Goal: Task Accomplishment & Management: Complete application form

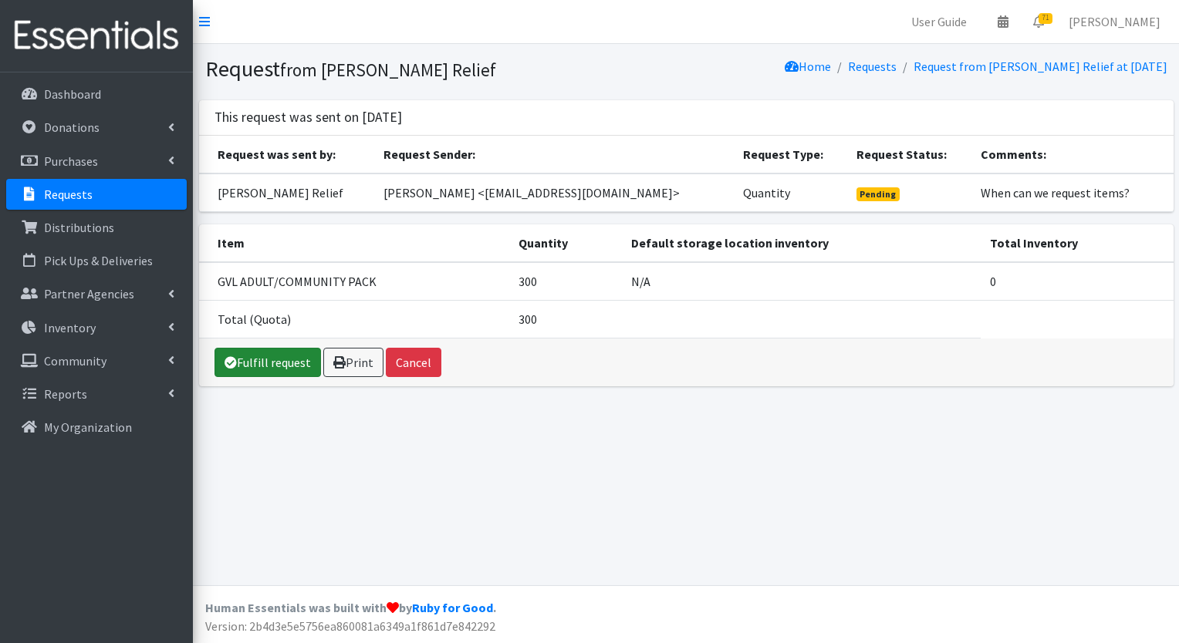
click at [282, 363] on link "Fulfill request" at bounding box center [267, 362] width 106 height 29
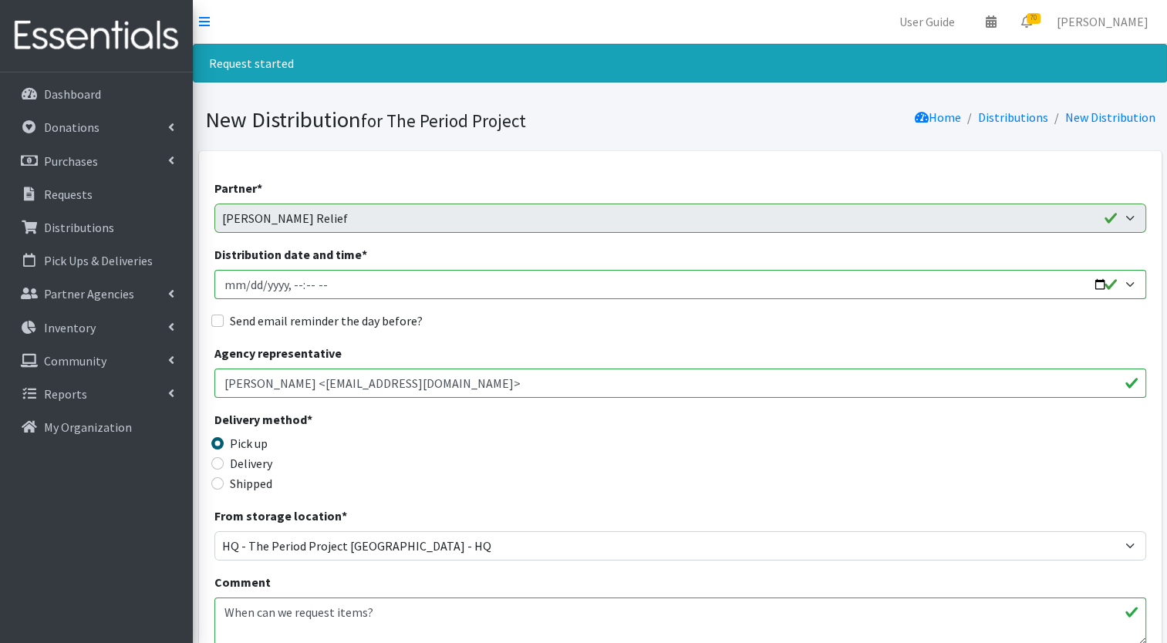
click at [1098, 284] on input "Distribution date and time *" at bounding box center [680, 284] width 932 height 29
type input "2025-09-09T23:59"
click at [624, 467] on div "Delivery method * Pick up Delivery Shipped Shipping cost" at bounding box center [680, 458] width 932 height 96
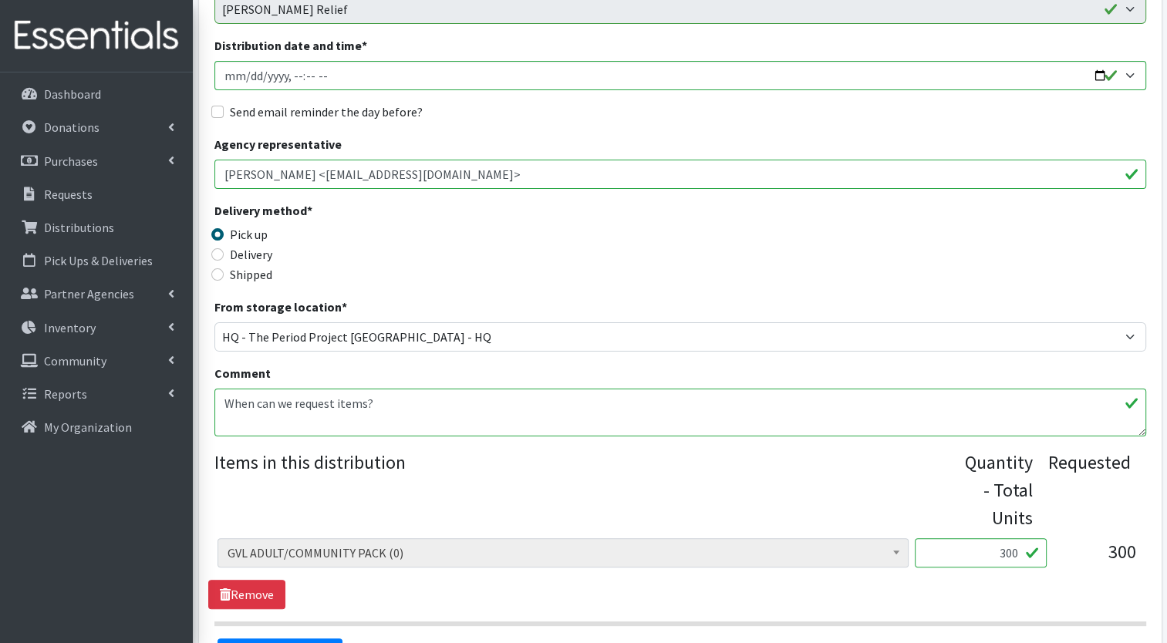
scroll to position [208, 0]
click at [242, 261] on label "Delivery" at bounding box center [251, 255] width 42 height 19
click at [224, 261] on input "Delivery" at bounding box center [217, 255] width 12 height 12
radio input "true"
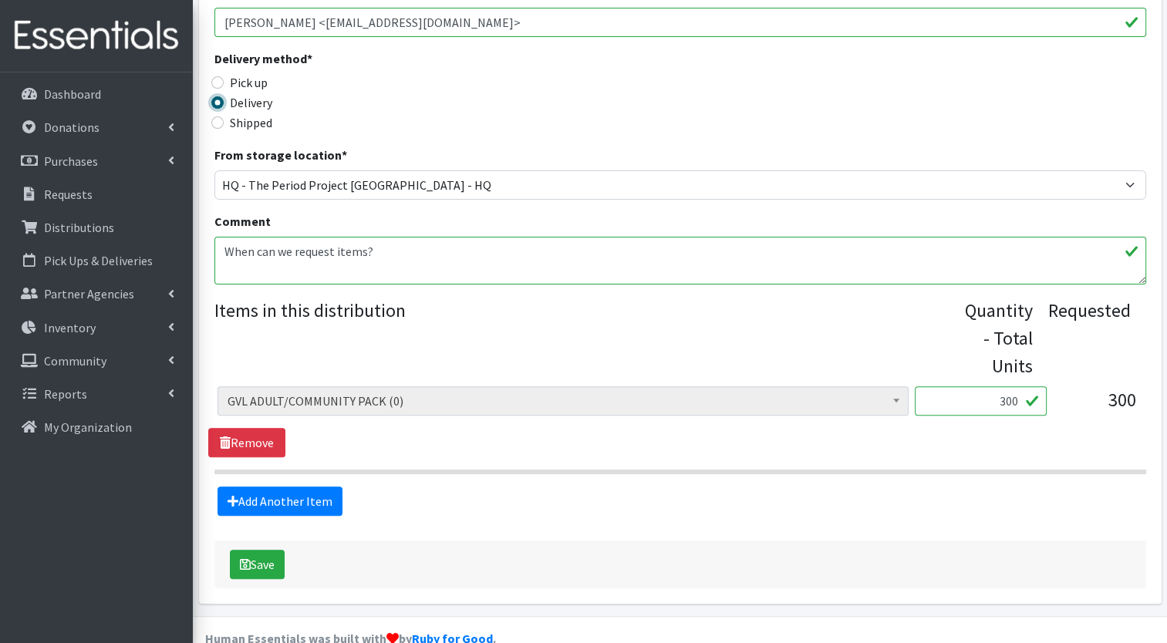
scroll to position [389, 0]
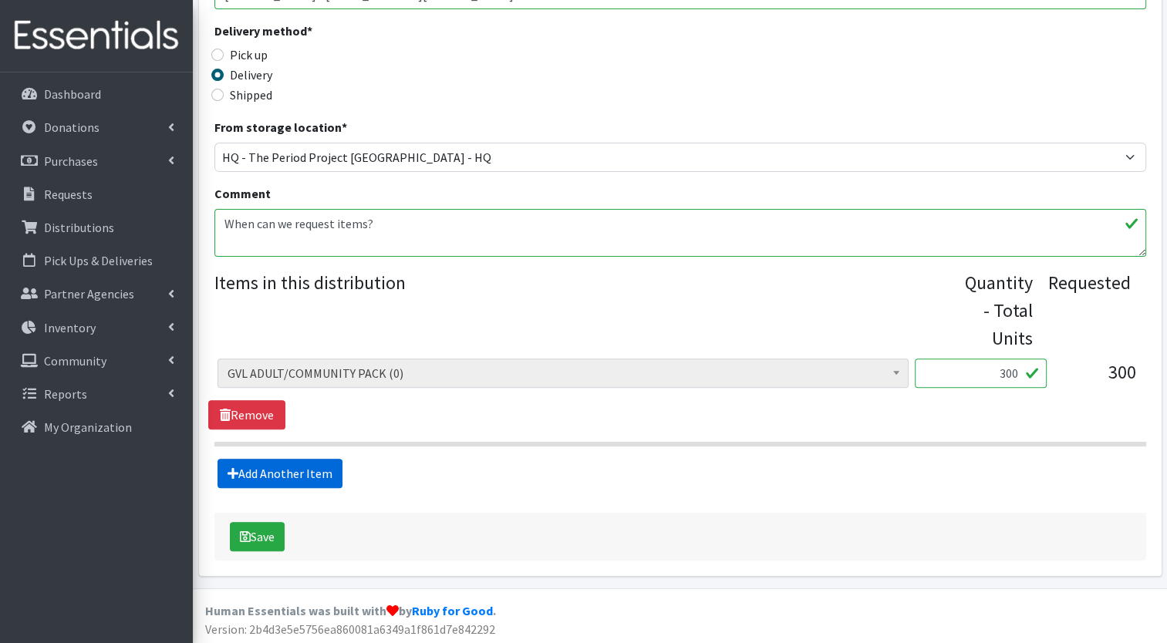
click at [322, 471] on link "Add Another Item" at bounding box center [280, 473] width 125 height 29
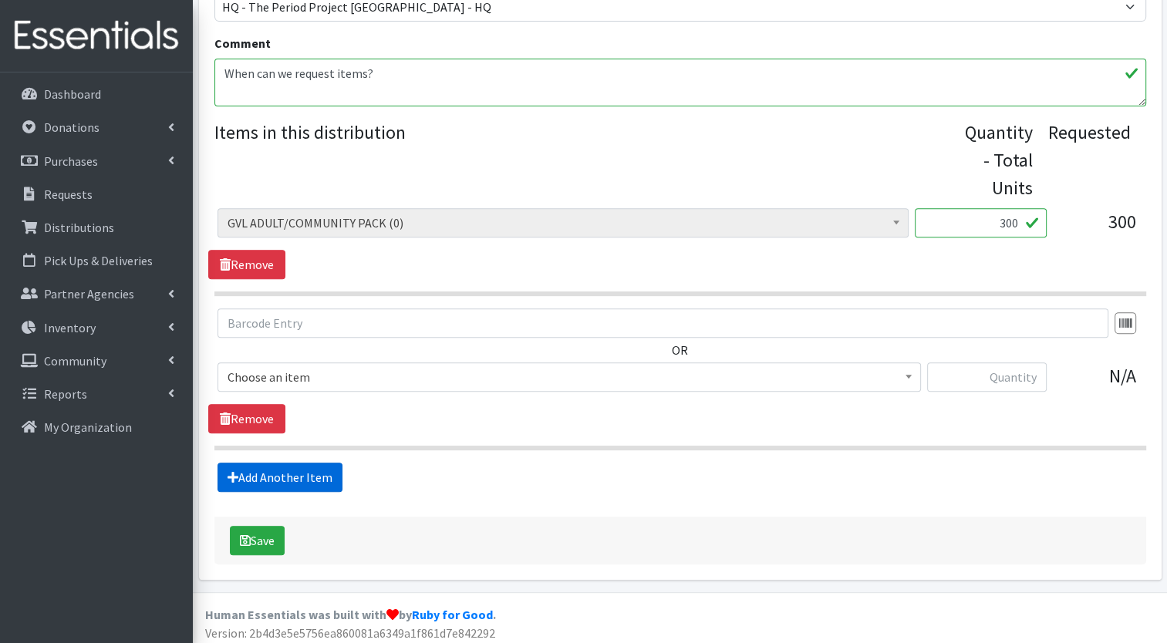
scroll to position [543, 0]
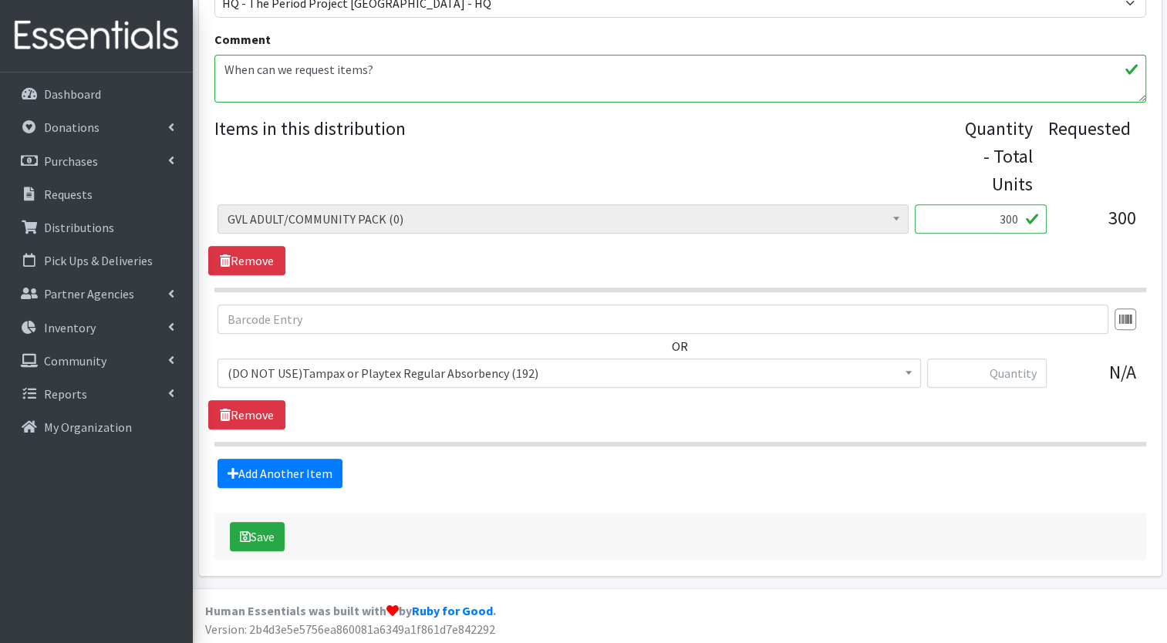
click at [907, 374] on span at bounding box center [908, 372] width 15 height 24
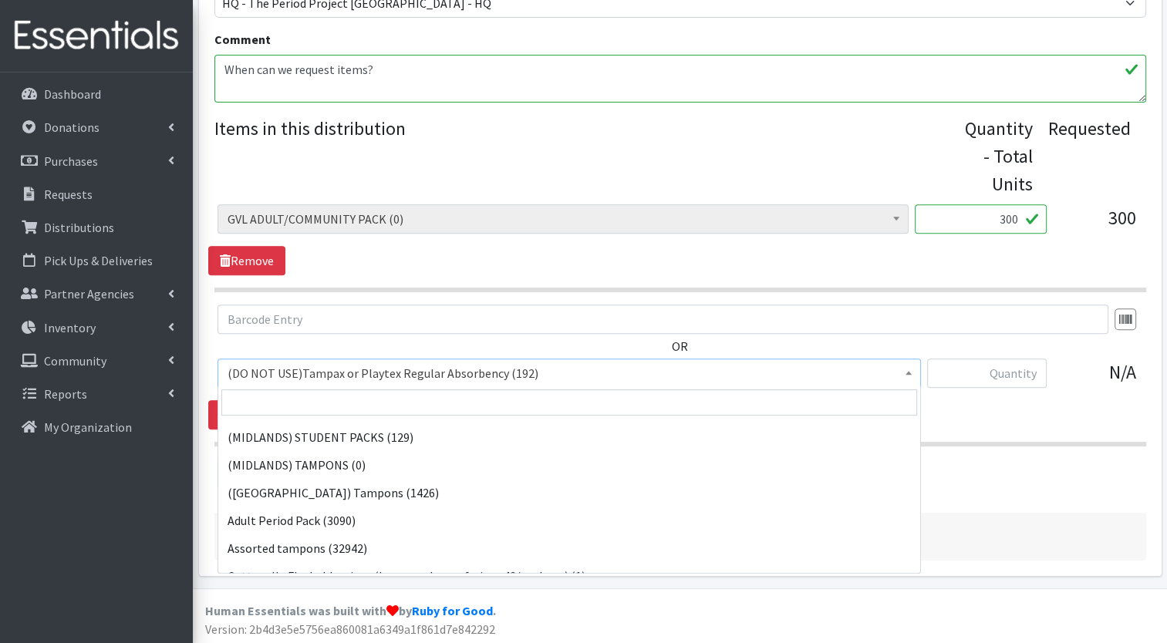
scroll to position [432, 0]
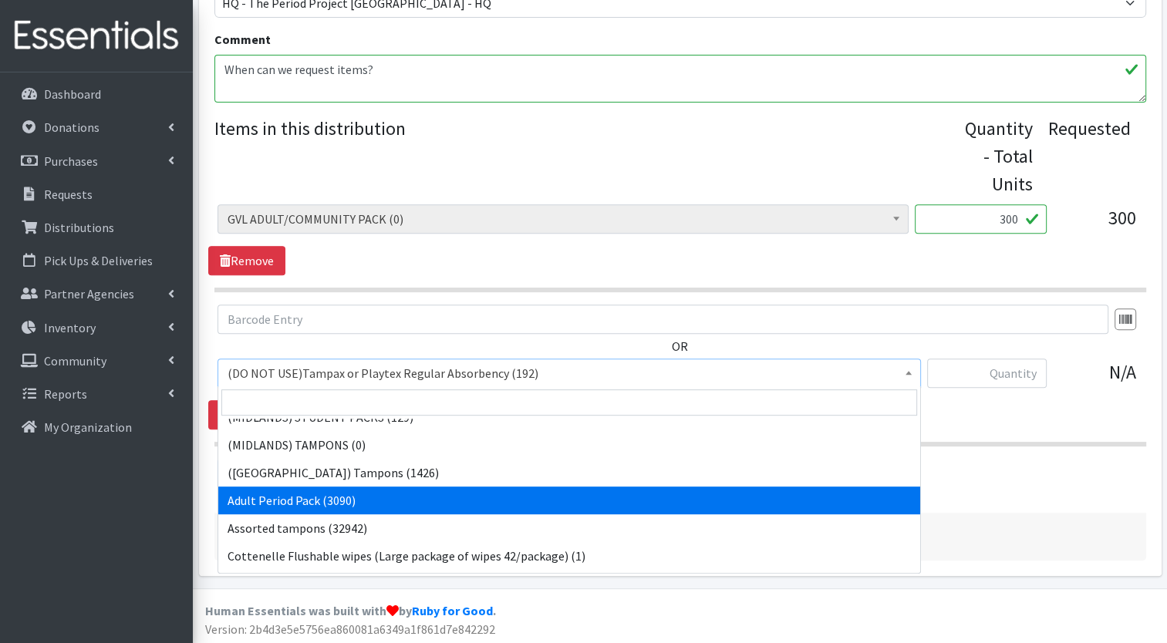
select select "7756"
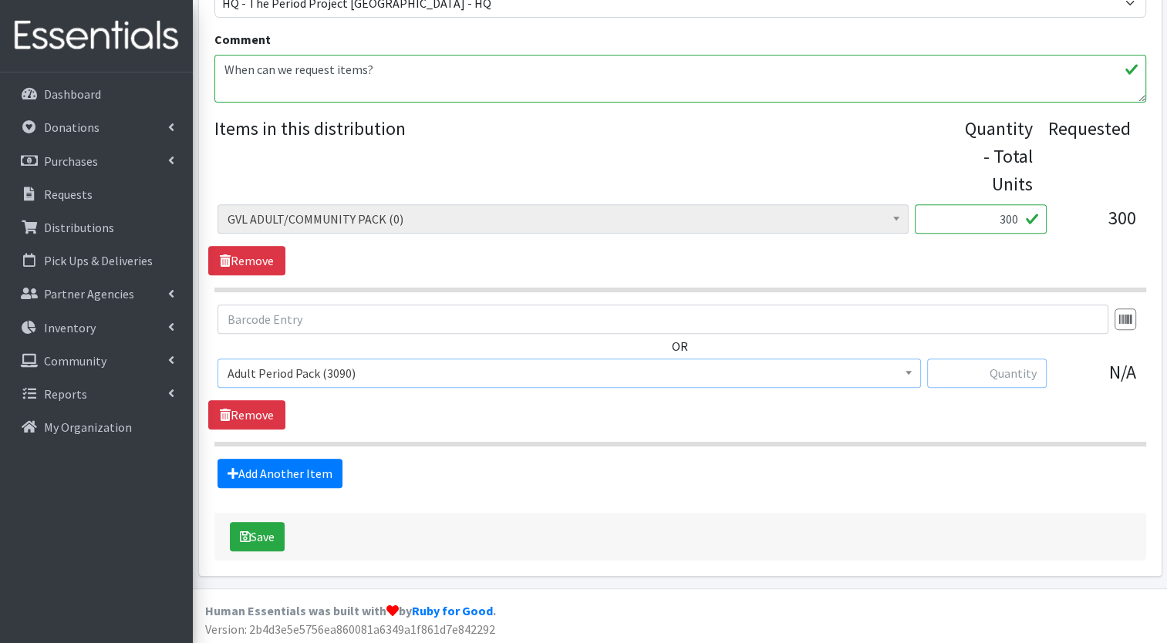
click at [997, 377] on input "text" at bounding box center [987, 373] width 120 height 29
type input "300"
click at [259, 260] on link "Remove" at bounding box center [246, 260] width 77 height 29
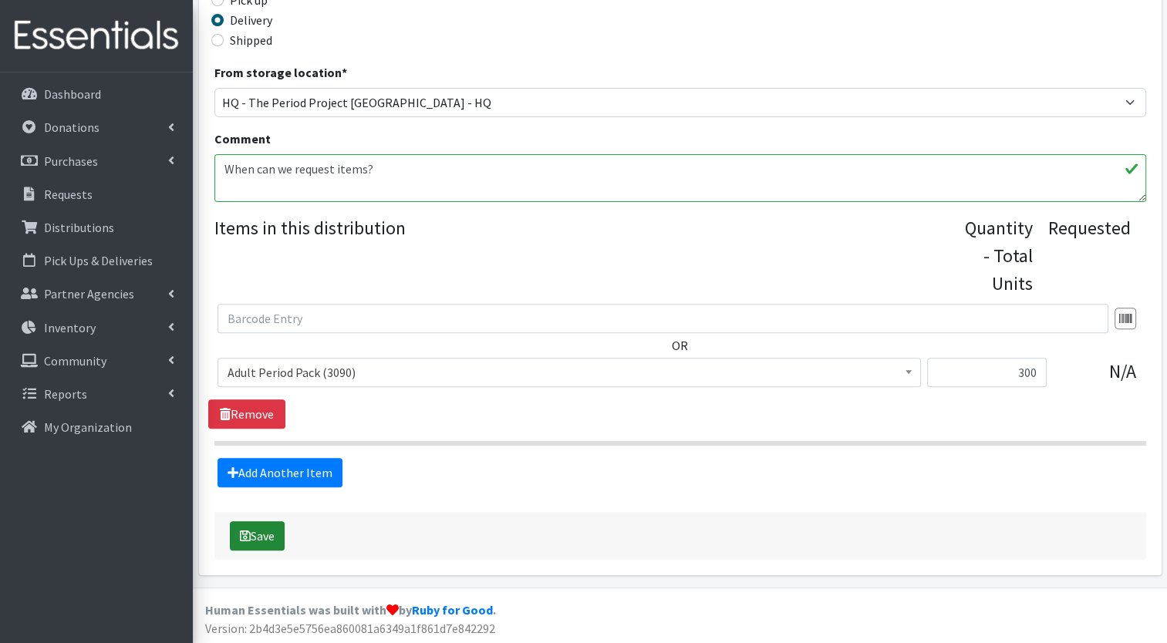
click at [272, 534] on button "Save" at bounding box center [257, 536] width 55 height 29
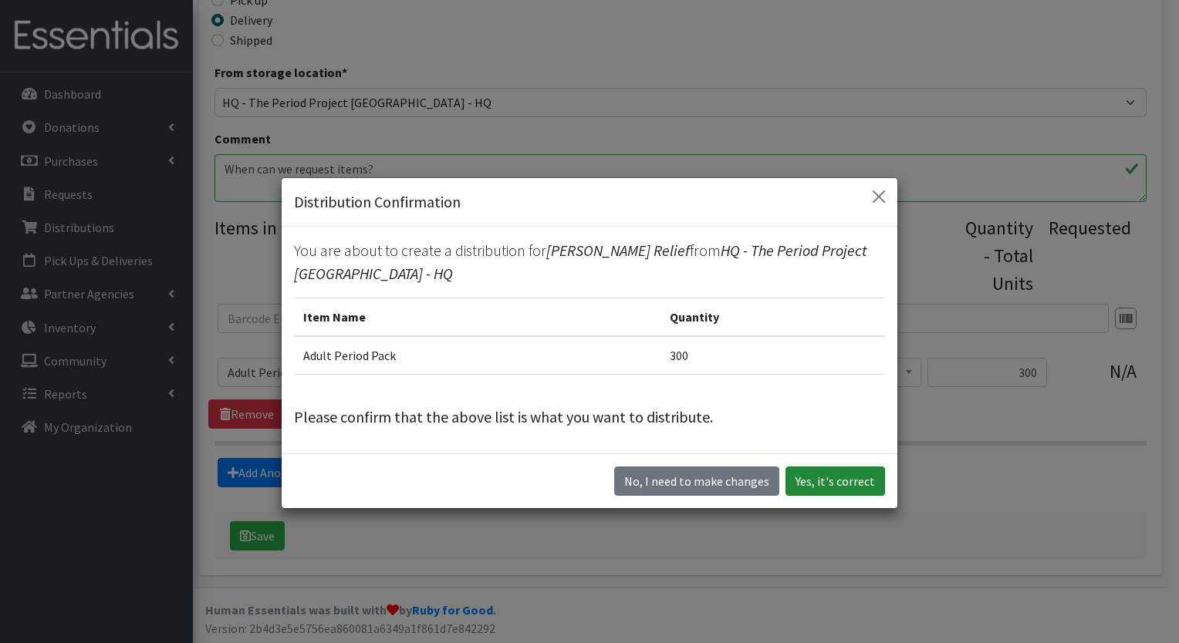
click at [855, 479] on button "Yes, it's correct" at bounding box center [835, 481] width 100 height 29
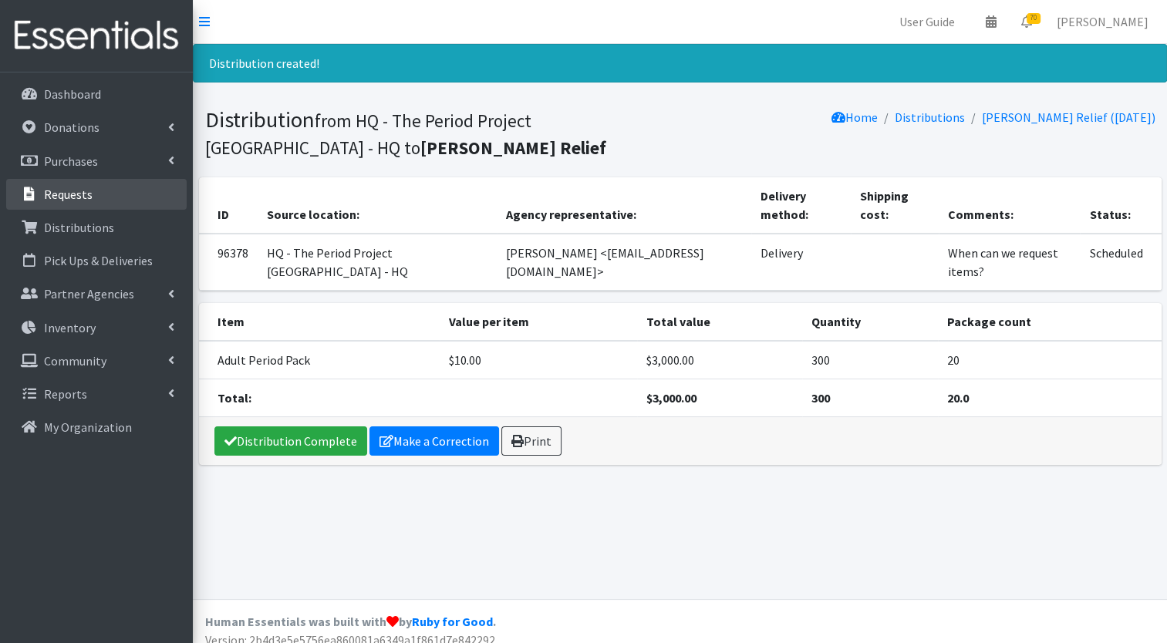
click at [88, 195] on p "Requests" at bounding box center [68, 194] width 49 height 15
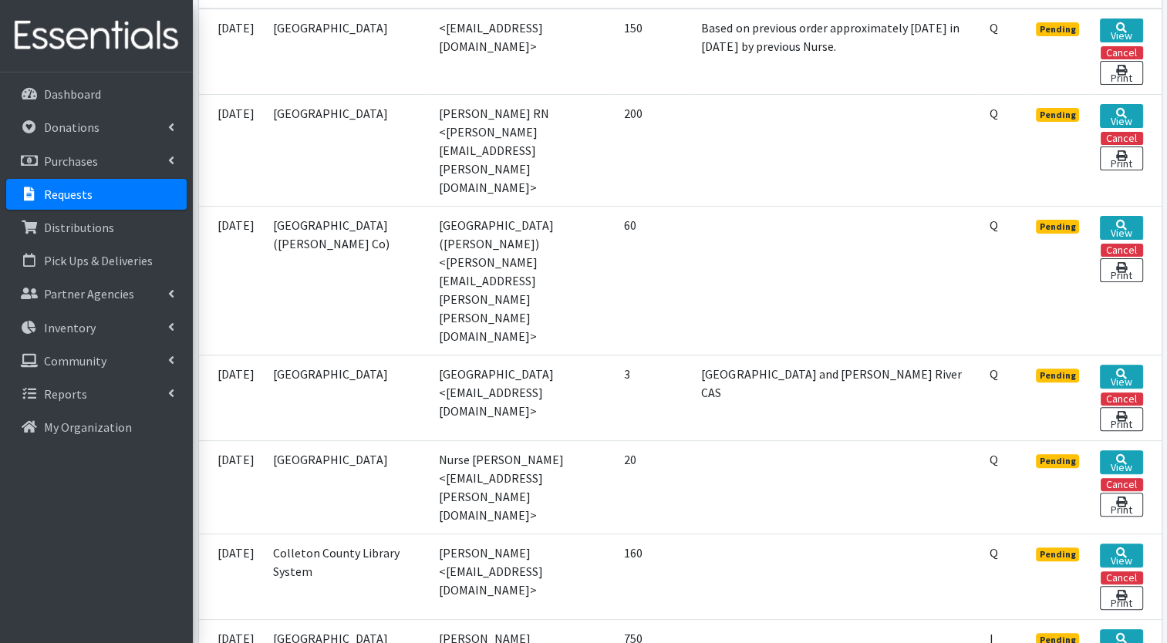
scroll to position [441, 0]
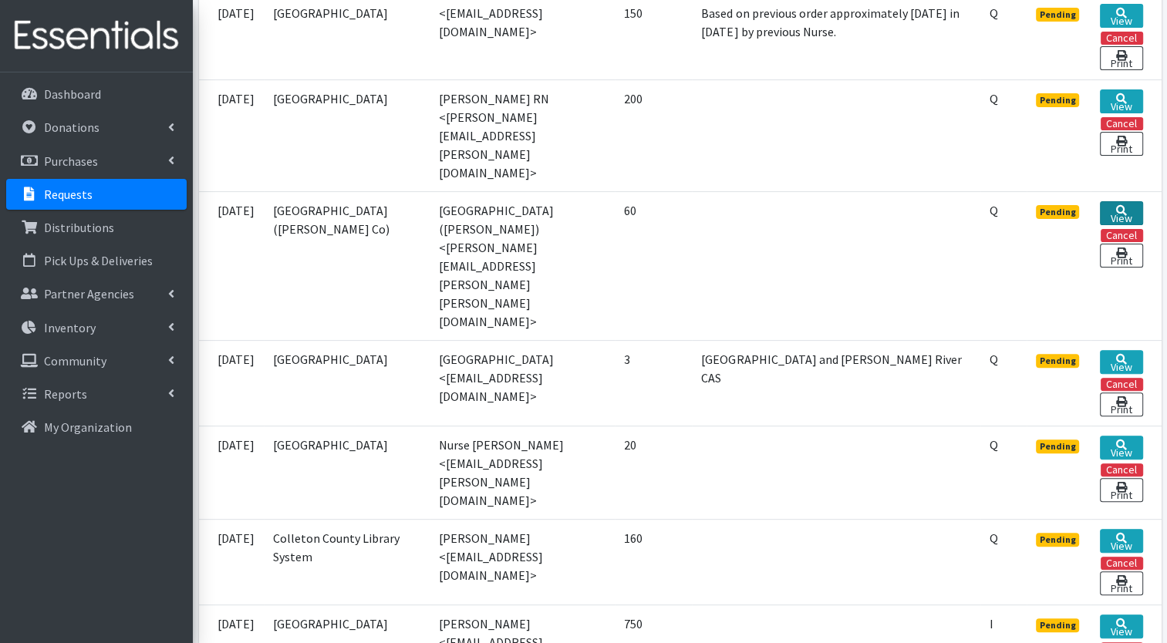
click at [1130, 201] on link "View" at bounding box center [1121, 213] width 42 height 24
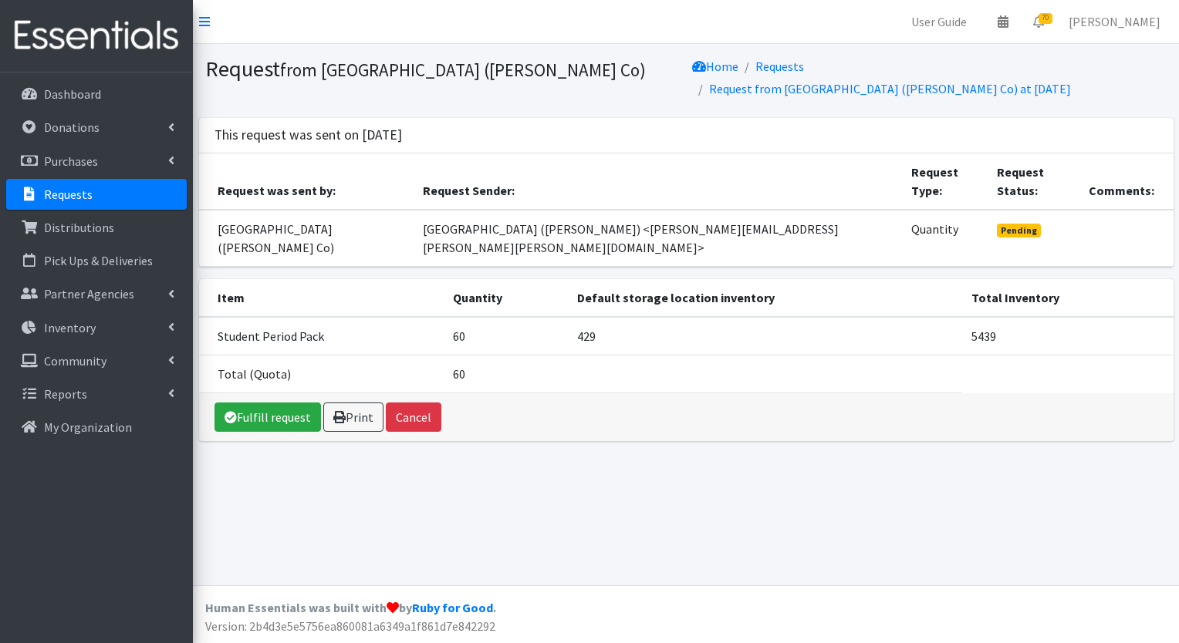
click at [91, 191] on link "Requests" at bounding box center [96, 194] width 181 height 31
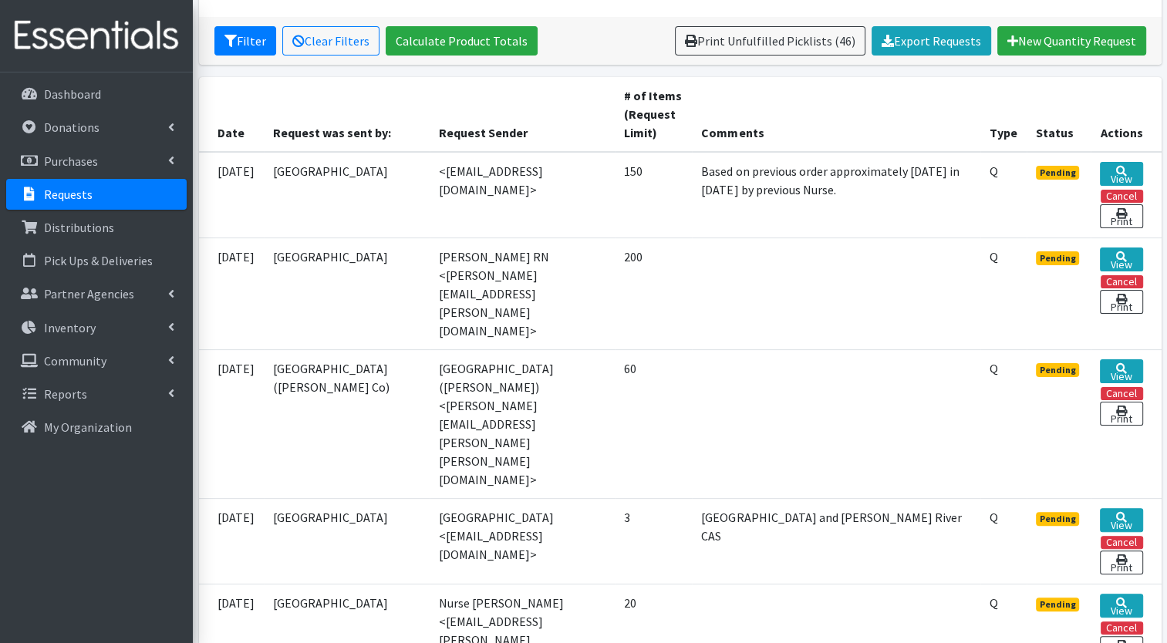
scroll to position [410, 0]
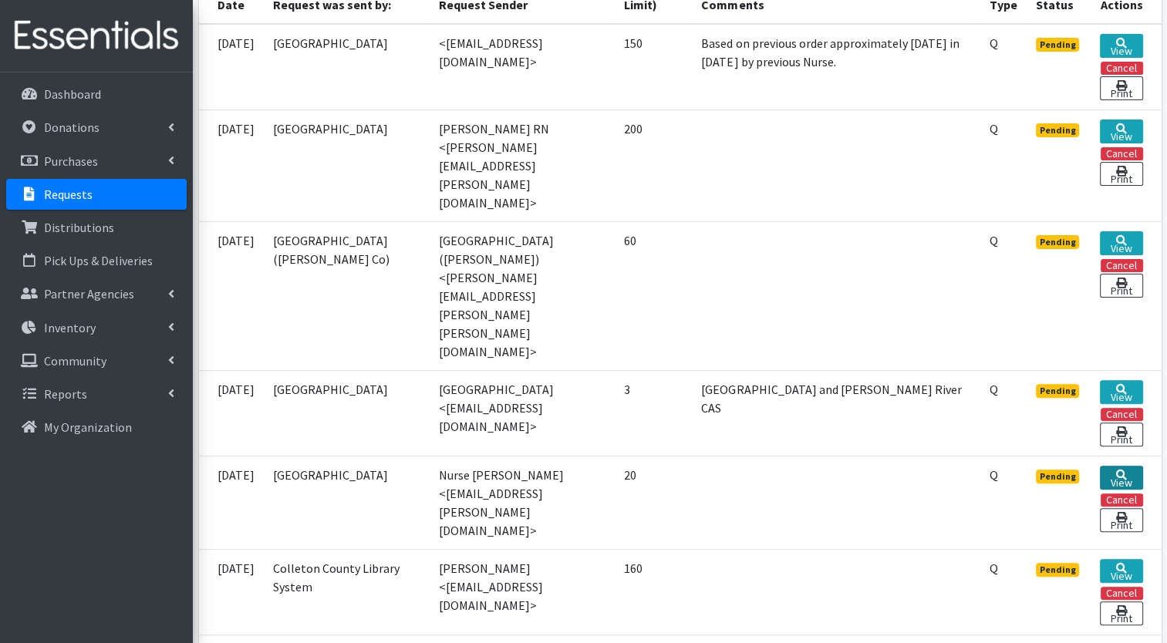
click at [1126, 470] on icon at bounding box center [1121, 475] width 11 height 11
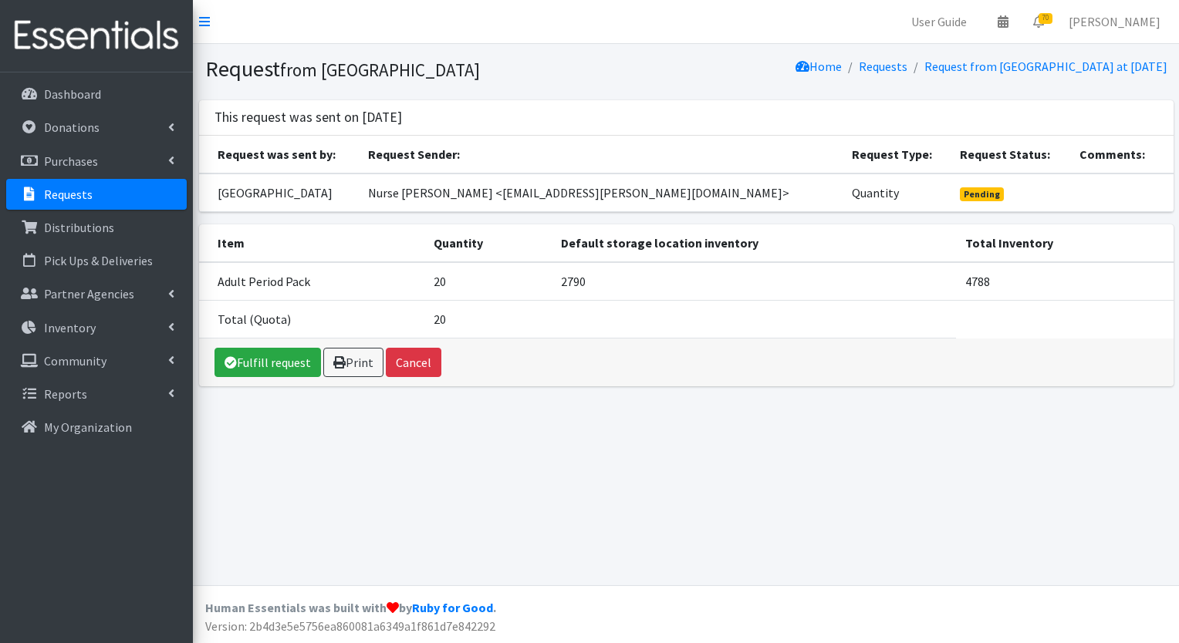
click at [110, 190] on link "Requests" at bounding box center [96, 194] width 181 height 31
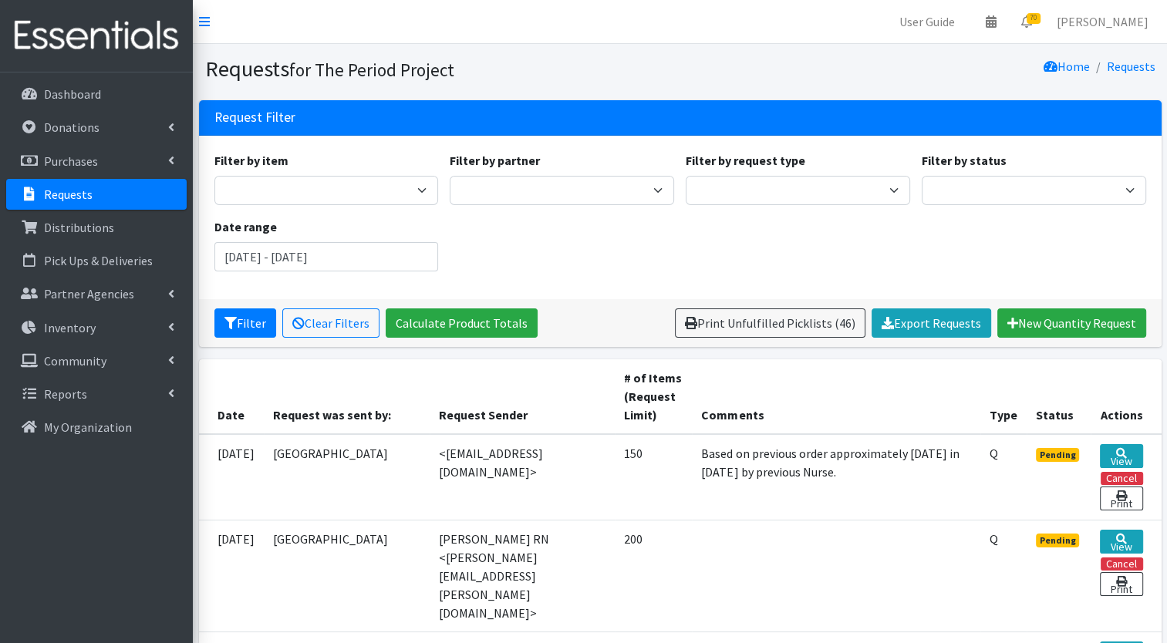
click at [63, 202] on link "Requests" at bounding box center [96, 194] width 181 height 31
click at [79, 125] on p "Donations" at bounding box center [72, 127] width 56 height 15
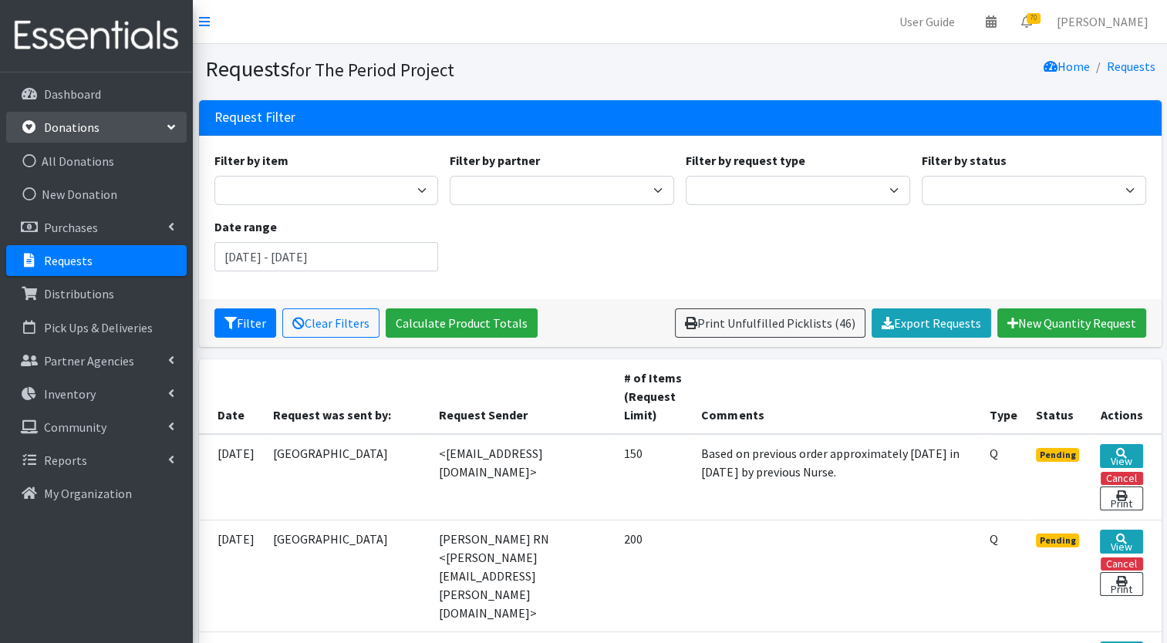
click at [6, 112] on link "Donations" at bounding box center [96, 127] width 181 height 31
